Goal: Information Seeking & Learning: Learn about a topic

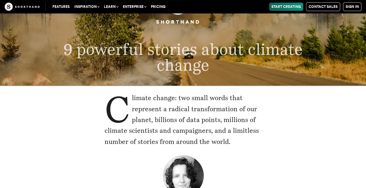
click at [169, 120] on p "Climate change: two small words that represent a radical transformation of our …" at bounding box center [183, 119] width 157 height 55
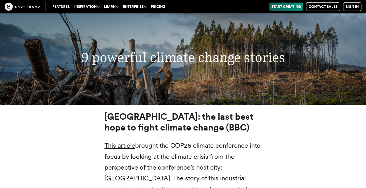
scroll to position [2005, 0]
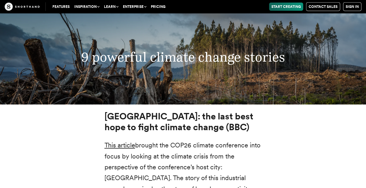
click at [184, 51] on div "9 powerful climate change stories" at bounding box center [183, 57] width 366 height 94
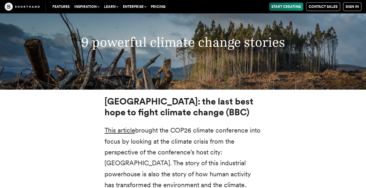
scroll to position [2020, 0]
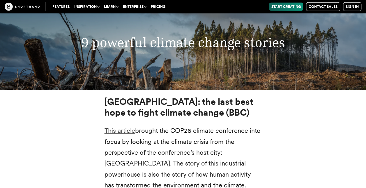
click at [127, 127] on link "This article" at bounding box center [120, 131] width 31 height 8
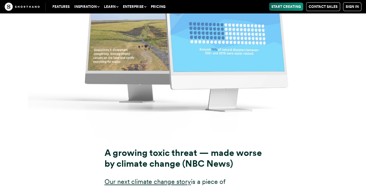
scroll to position [4410, 0]
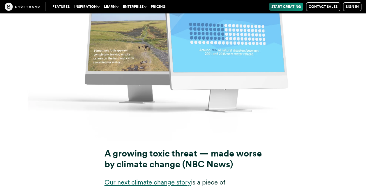
click at [180, 178] on link "Our next climate change story" at bounding box center [148, 182] width 87 height 8
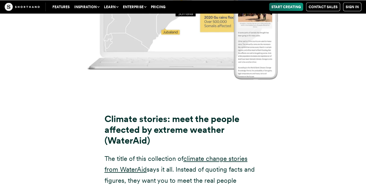
scroll to position [3847, 0]
click at [235, 155] on link "climate change stories from WaterAid" at bounding box center [176, 164] width 143 height 18
